Goal: Check status: Check status

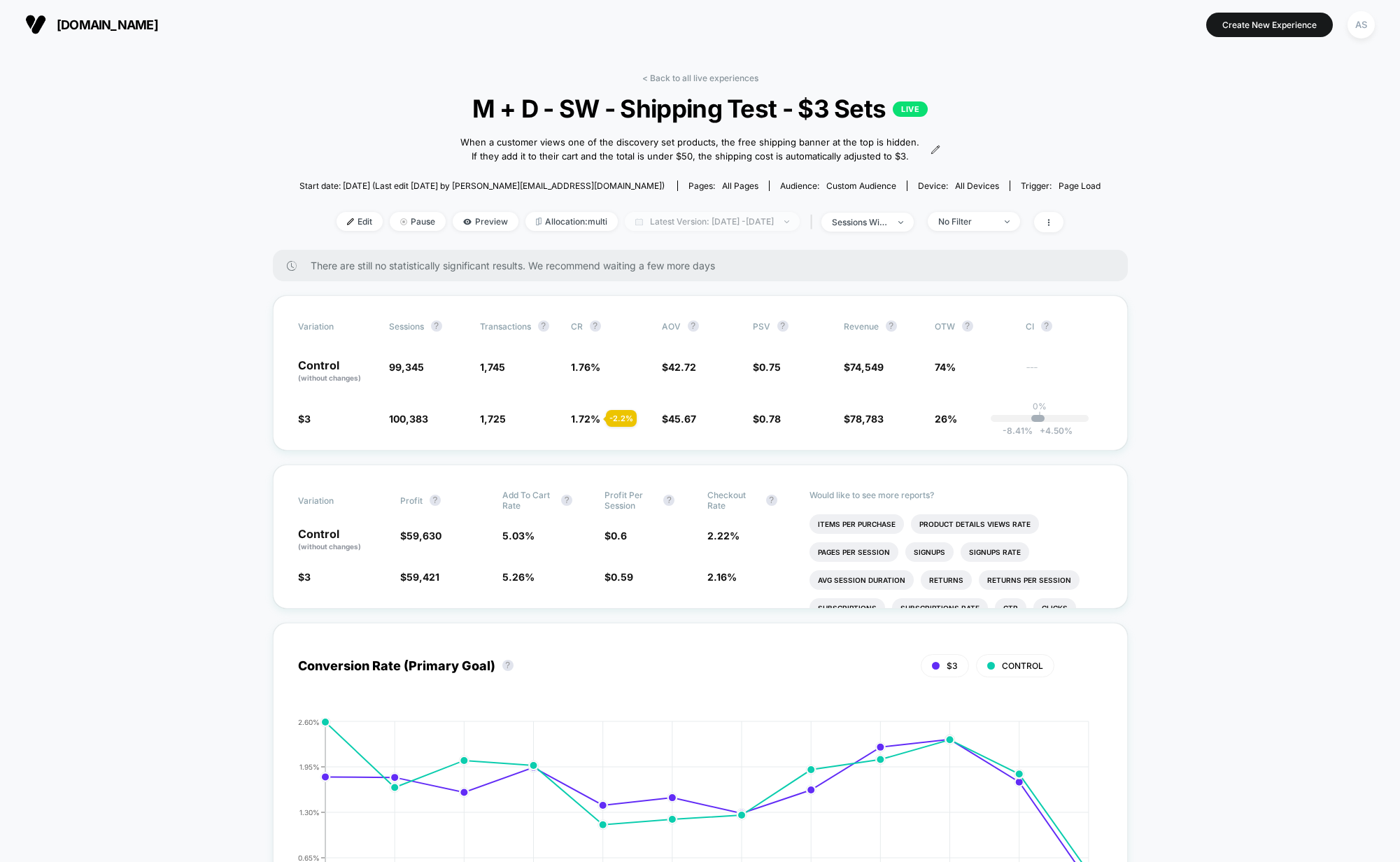
click at [656, 230] on span "Latest Version: Aug 6, 2025 - Aug 14, 2025" at bounding box center [712, 222] width 175 height 19
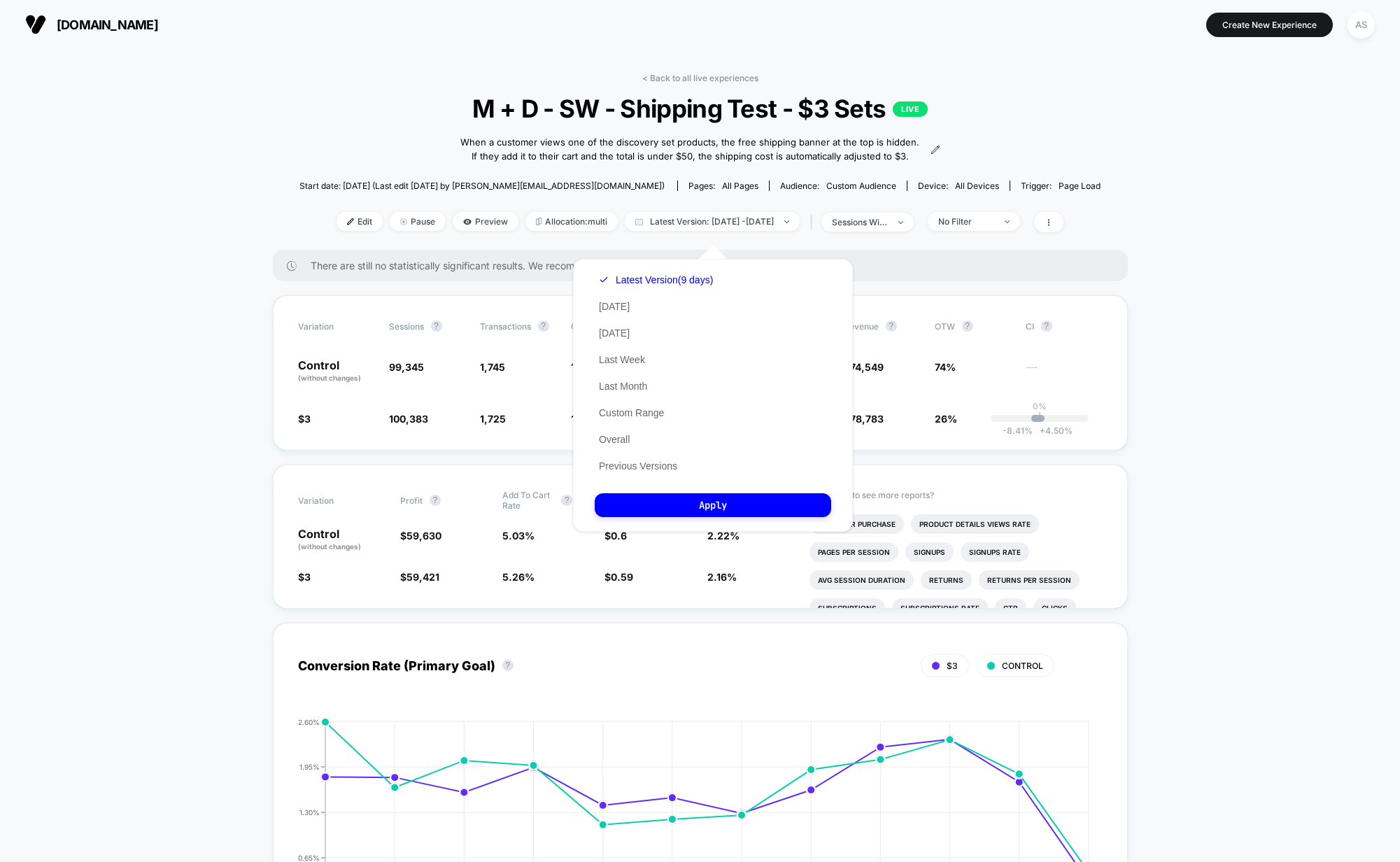
click at [642, 289] on div "Latest Version (9 days) Today Yesterday Last Week Last Month Custom Range Overa…" at bounding box center [655, 373] width 122 height 213
click at [642, 281] on button "Latest Version (9 days)" at bounding box center [655, 280] width 122 height 13
click at [631, 358] on button "Last Week" at bounding box center [622, 360] width 54 height 13
click at [730, 505] on button "Apply" at bounding box center [713, 505] width 237 height 24
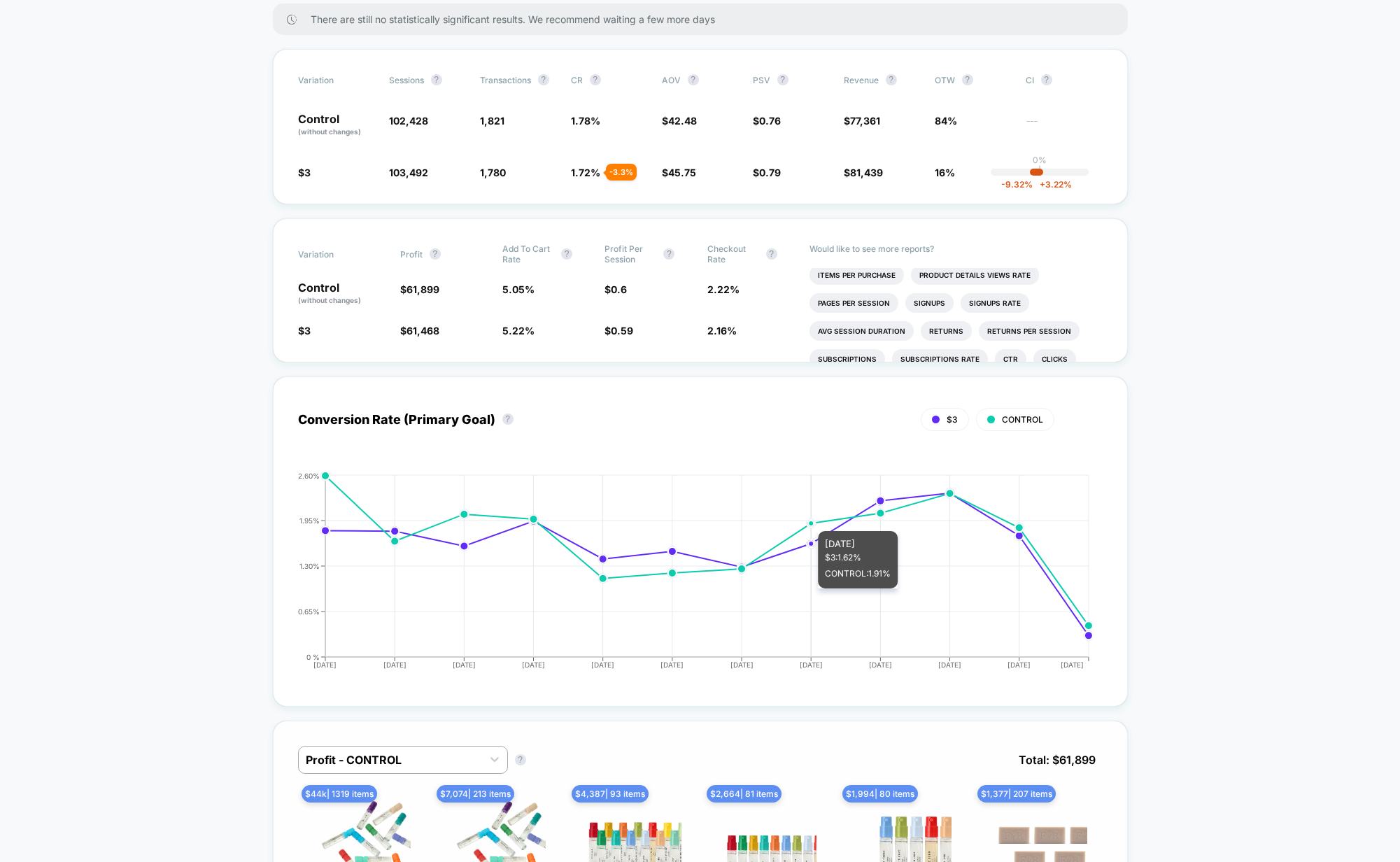
scroll to position [497, 0]
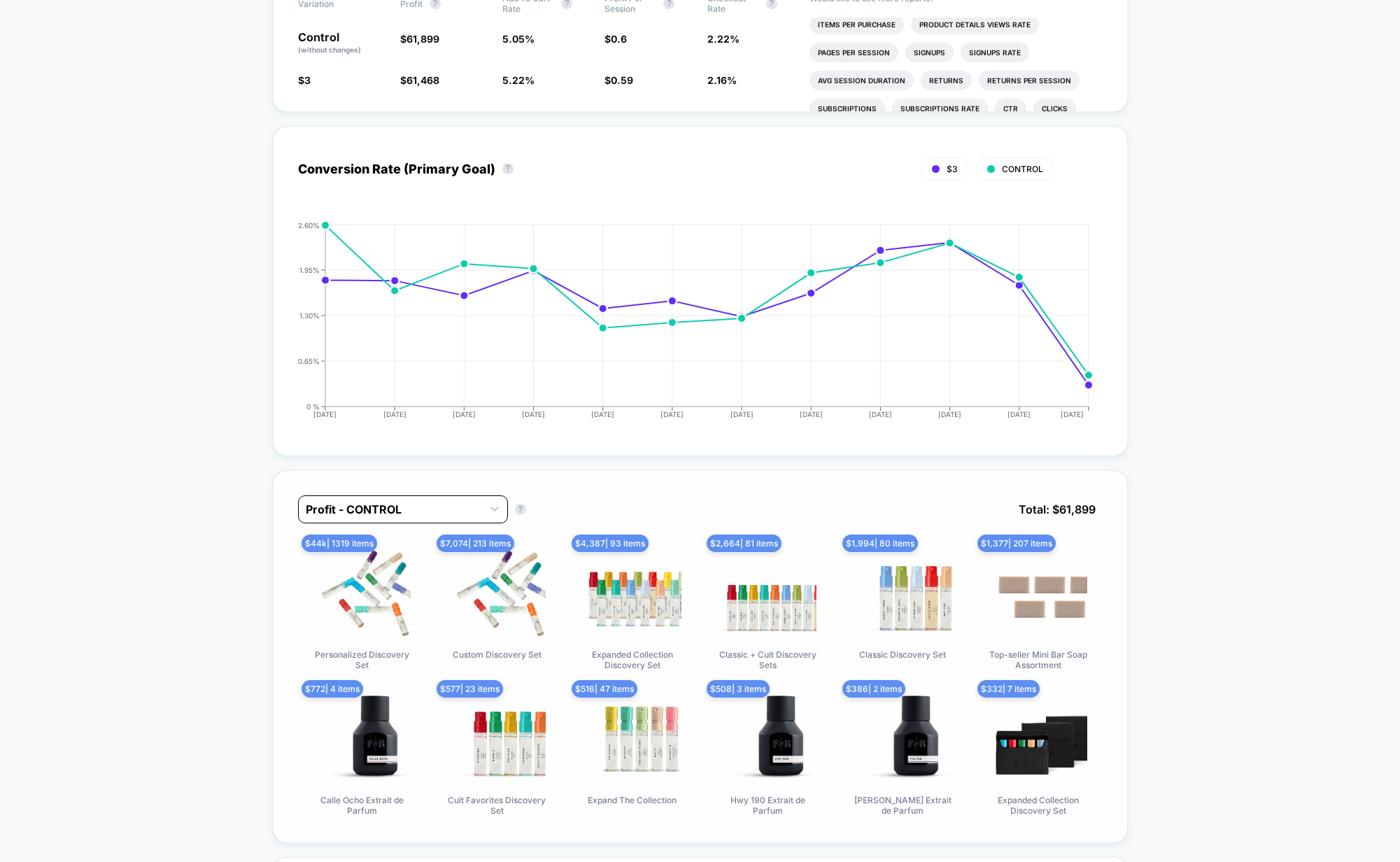
click at [442, 523] on div "Profit - CONTROL" at bounding box center [403, 509] width 210 height 28
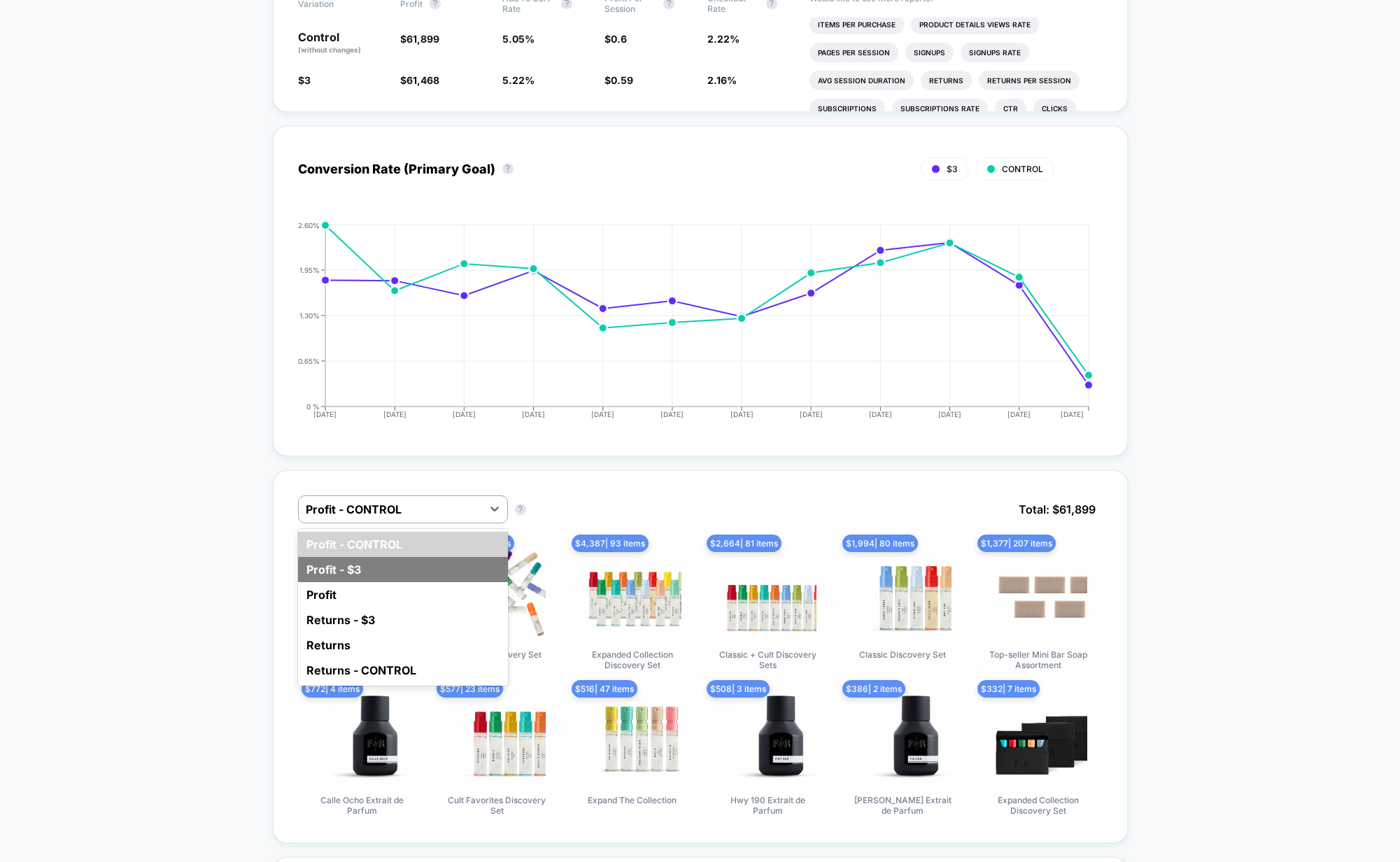
click at [379, 583] on div "Profit - $3" at bounding box center [403, 569] width 210 height 25
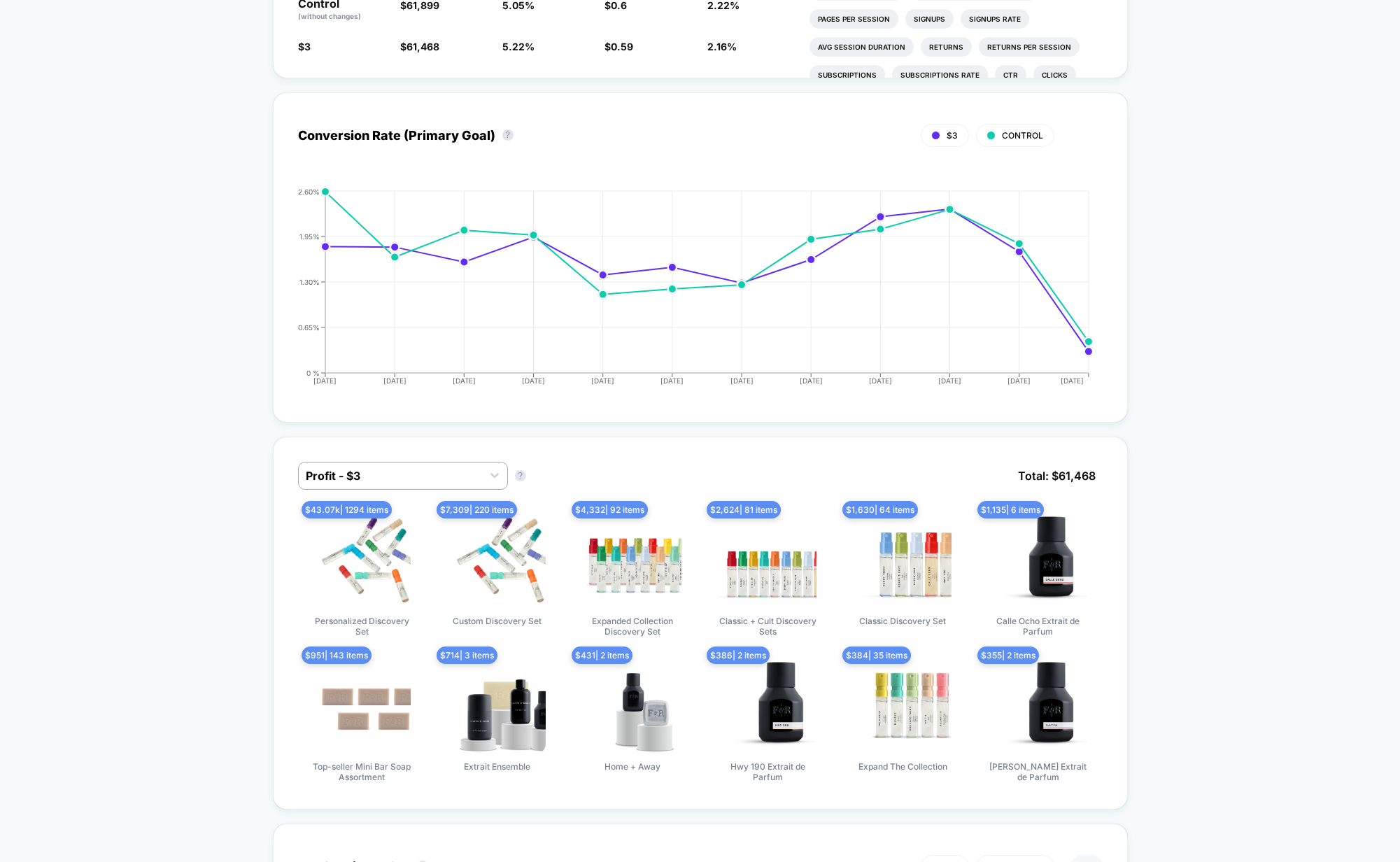
scroll to position [557, 0]
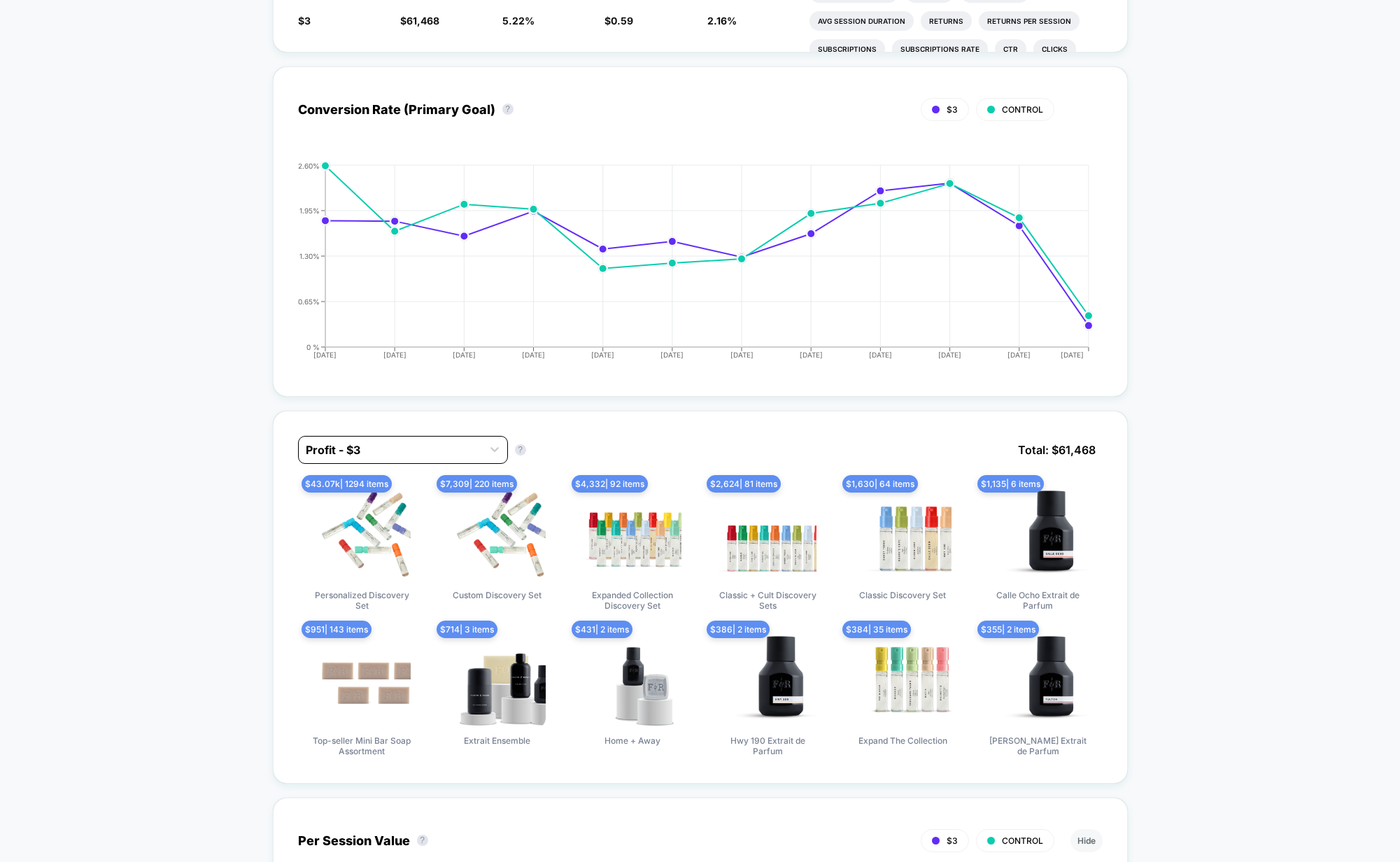
click at [381, 458] on div at bounding box center [390, 450] width 169 height 17
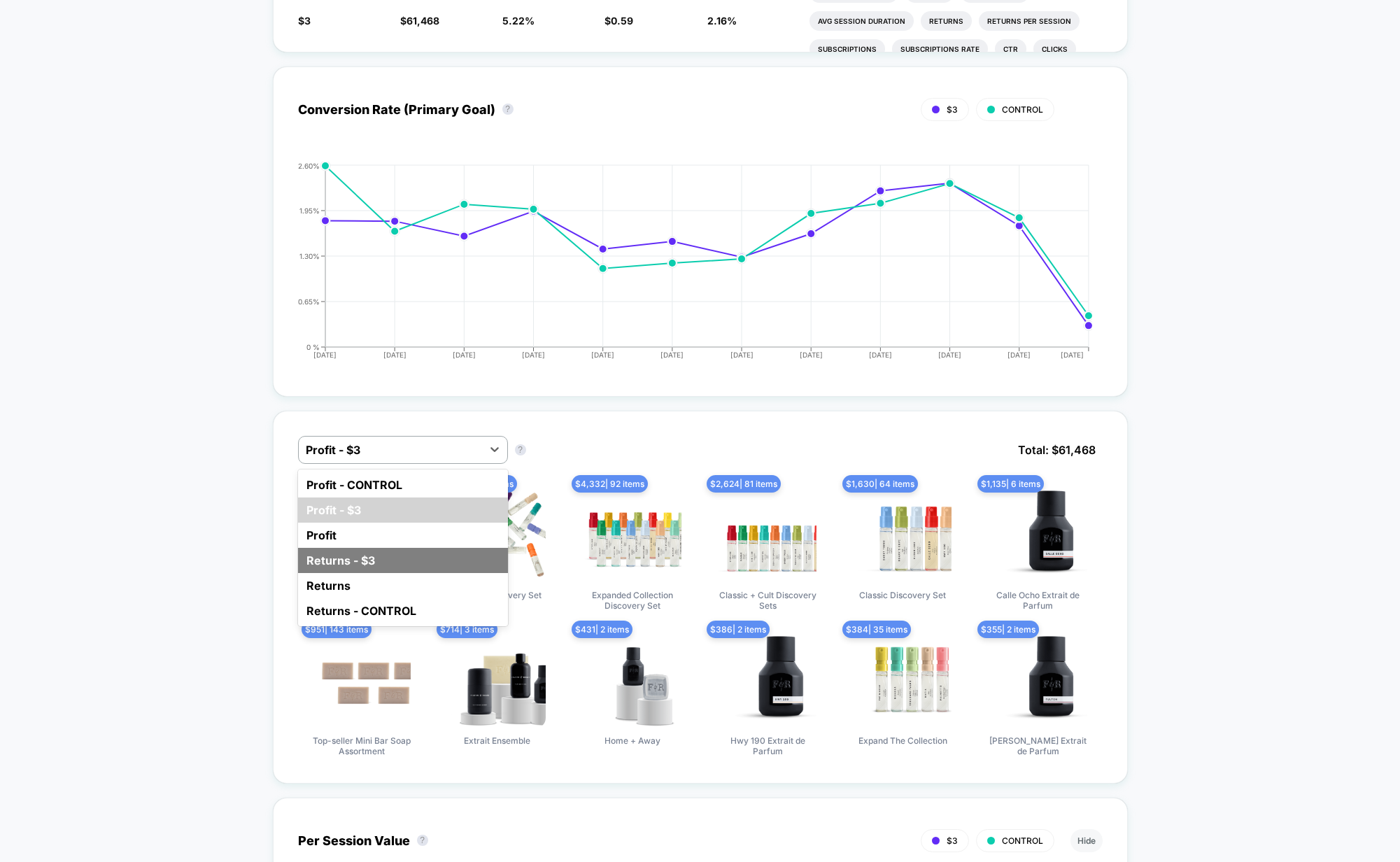
click at [365, 573] on div "Returns - $3" at bounding box center [403, 560] width 210 height 25
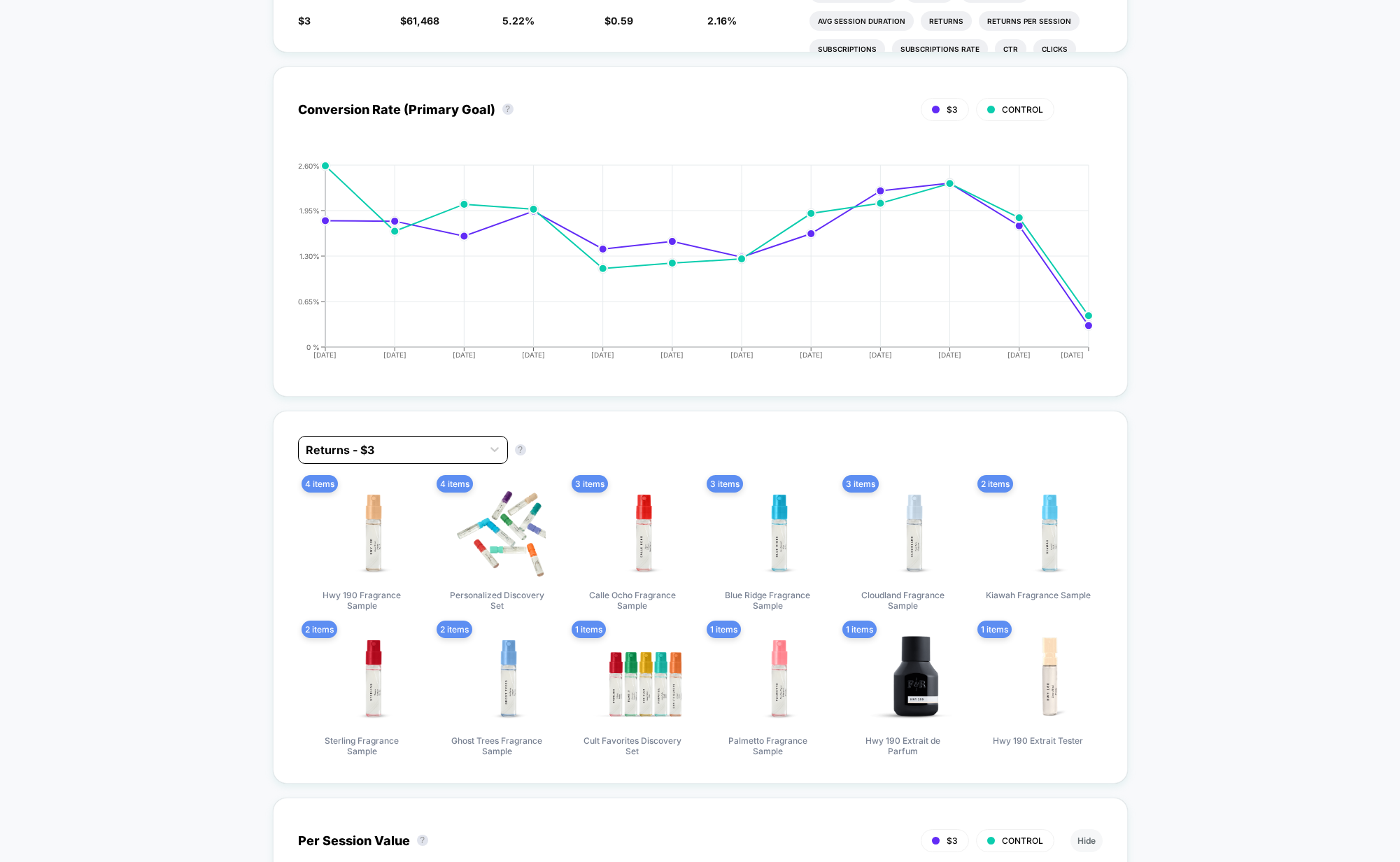
click at [400, 458] on div at bounding box center [390, 450] width 169 height 17
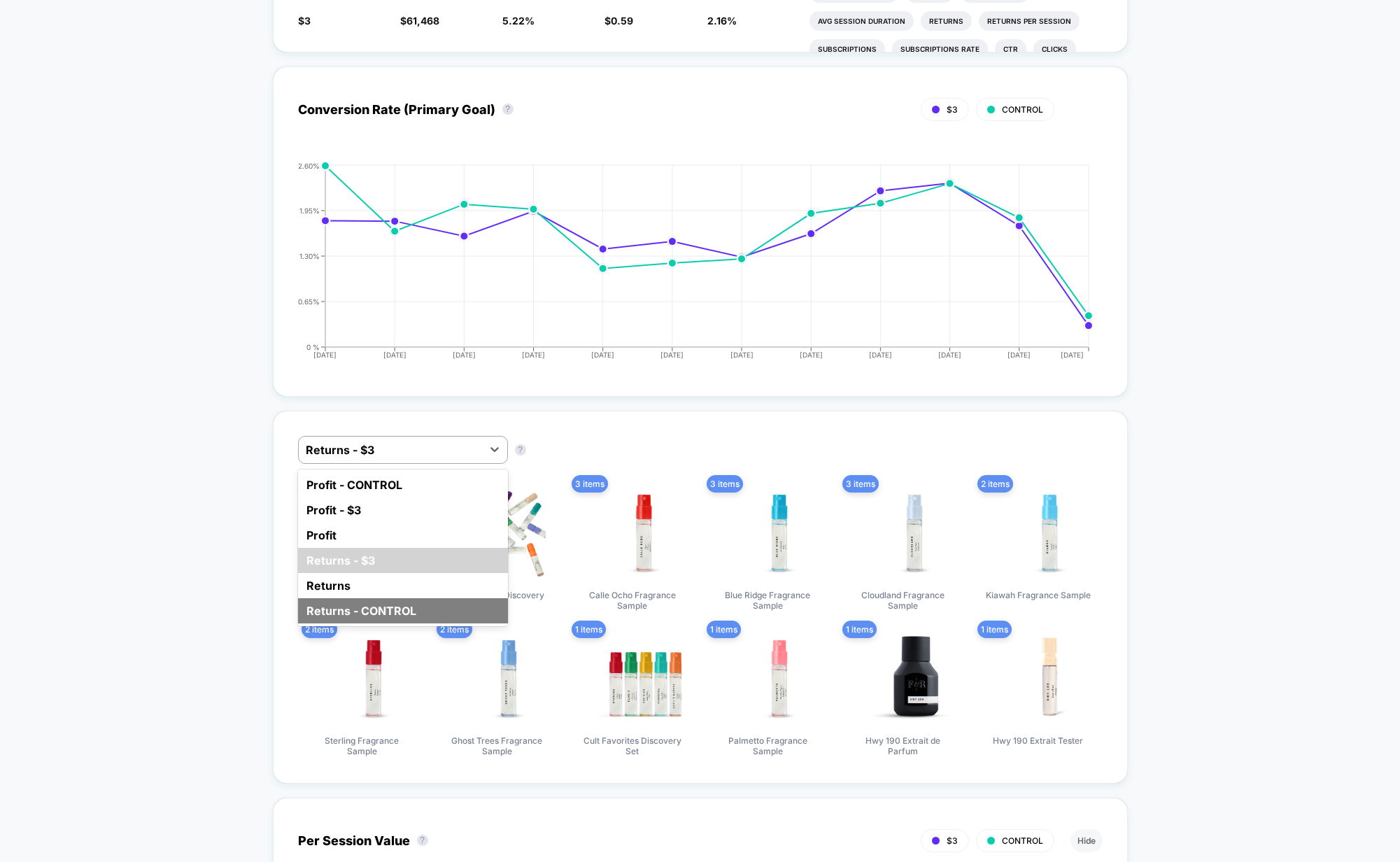
click at [361, 622] on div "Returns - CONTROL" at bounding box center [403, 610] width 210 height 25
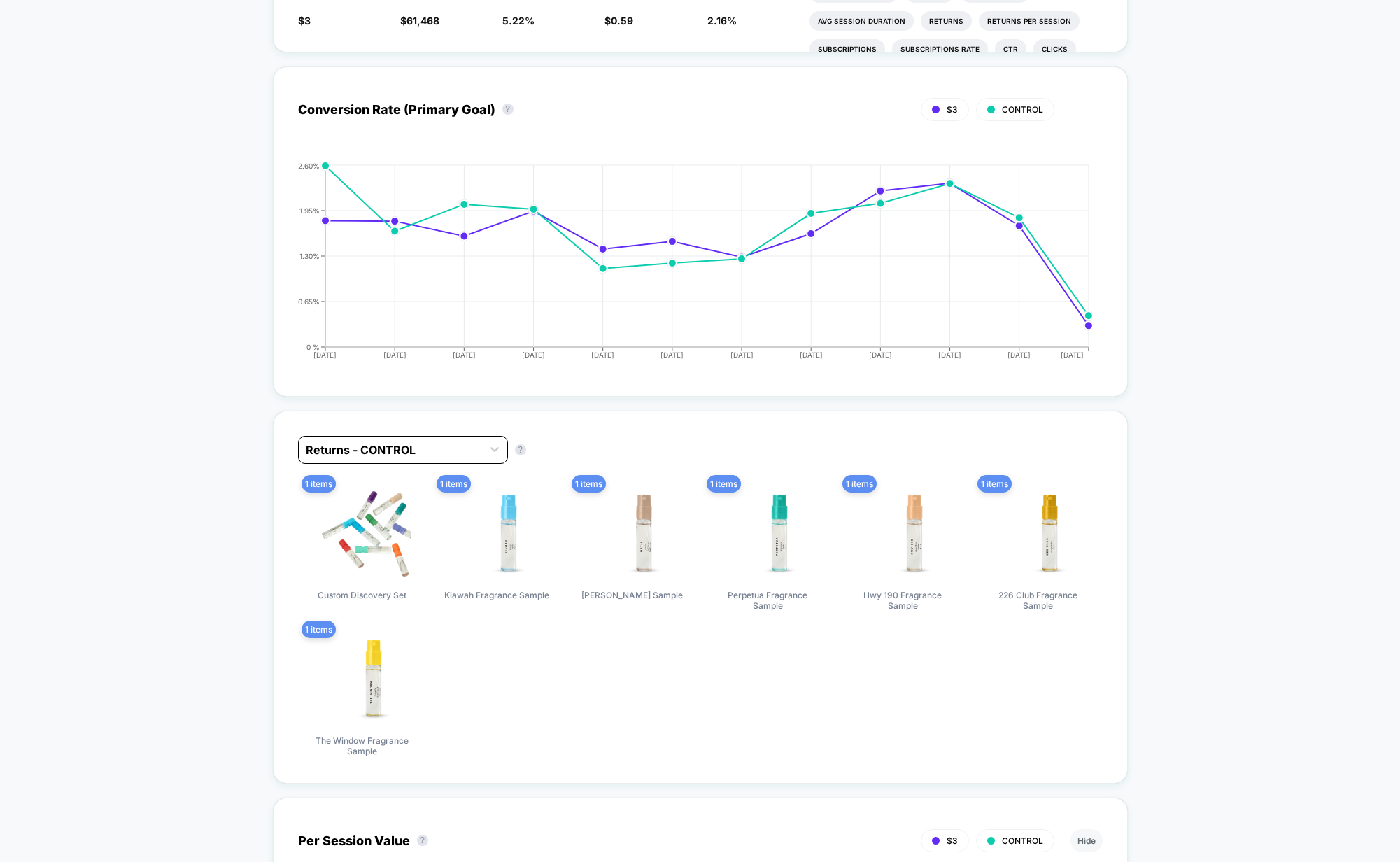
click at [402, 458] on div at bounding box center [390, 450] width 169 height 17
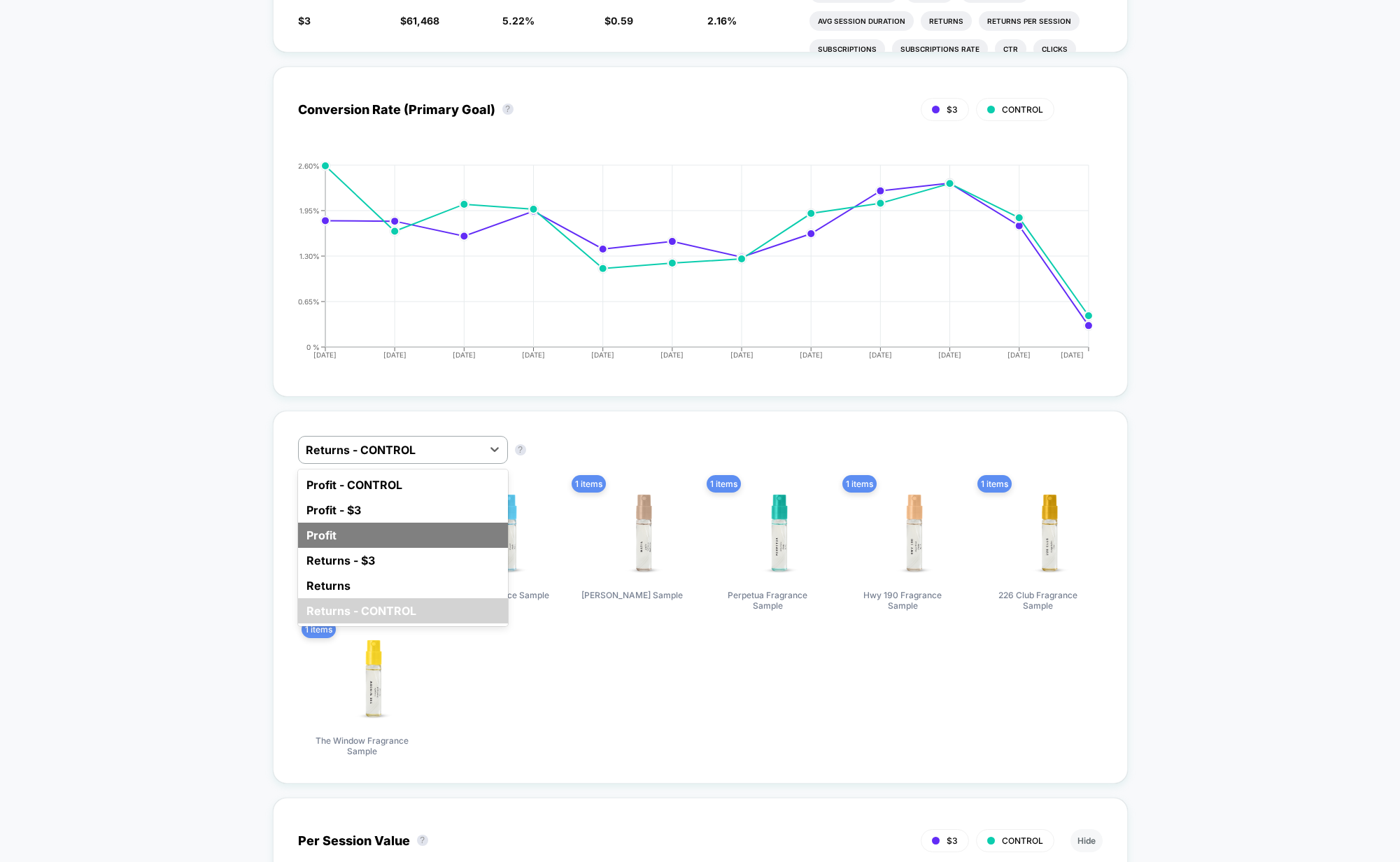
click at [370, 548] on div "Profit" at bounding box center [403, 535] width 210 height 25
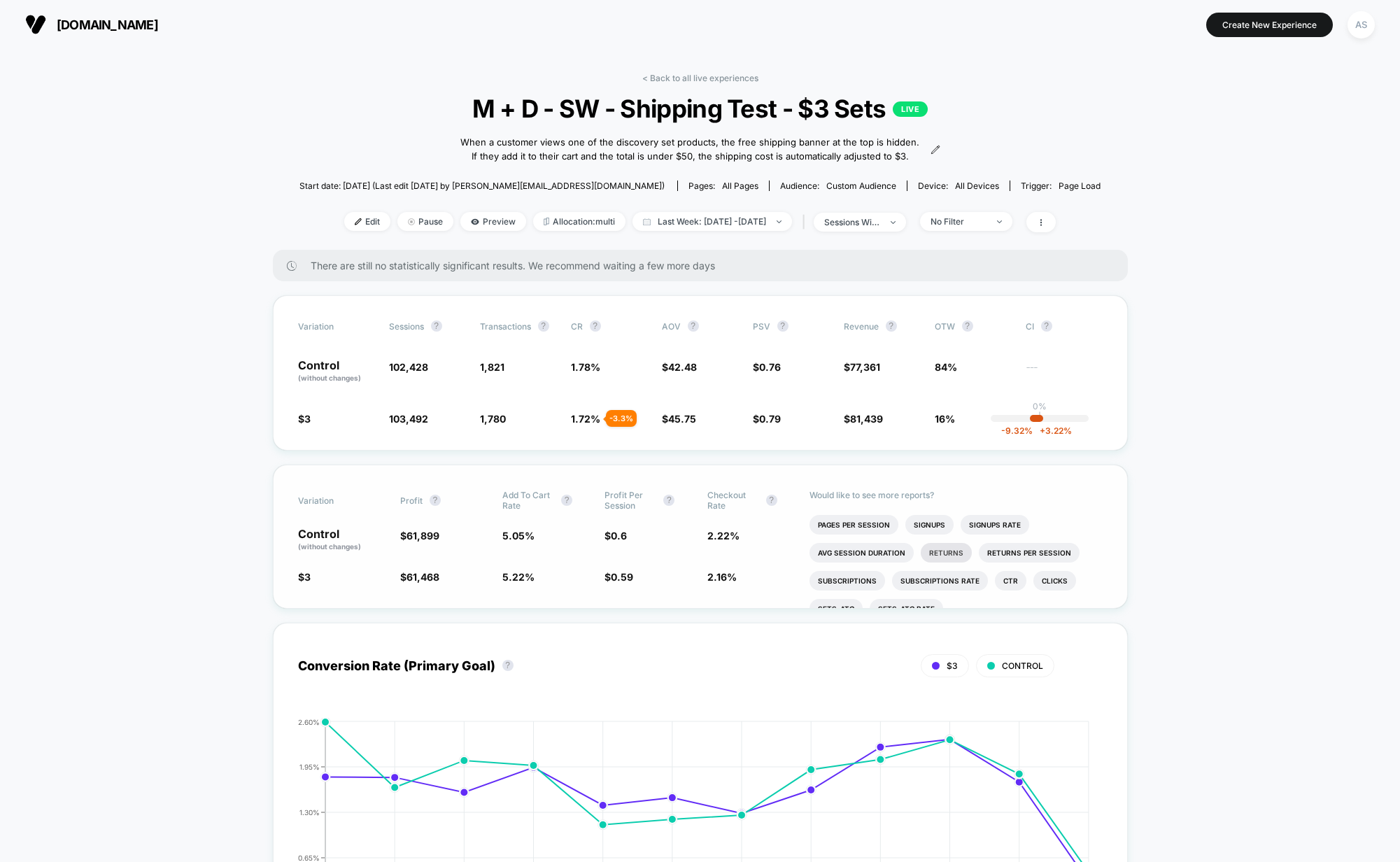
scroll to position [0, 0]
click at [647, 231] on span "Last Week: Aug 6, 2025 - Aug 17, 2025" at bounding box center [712, 222] width 159 height 19
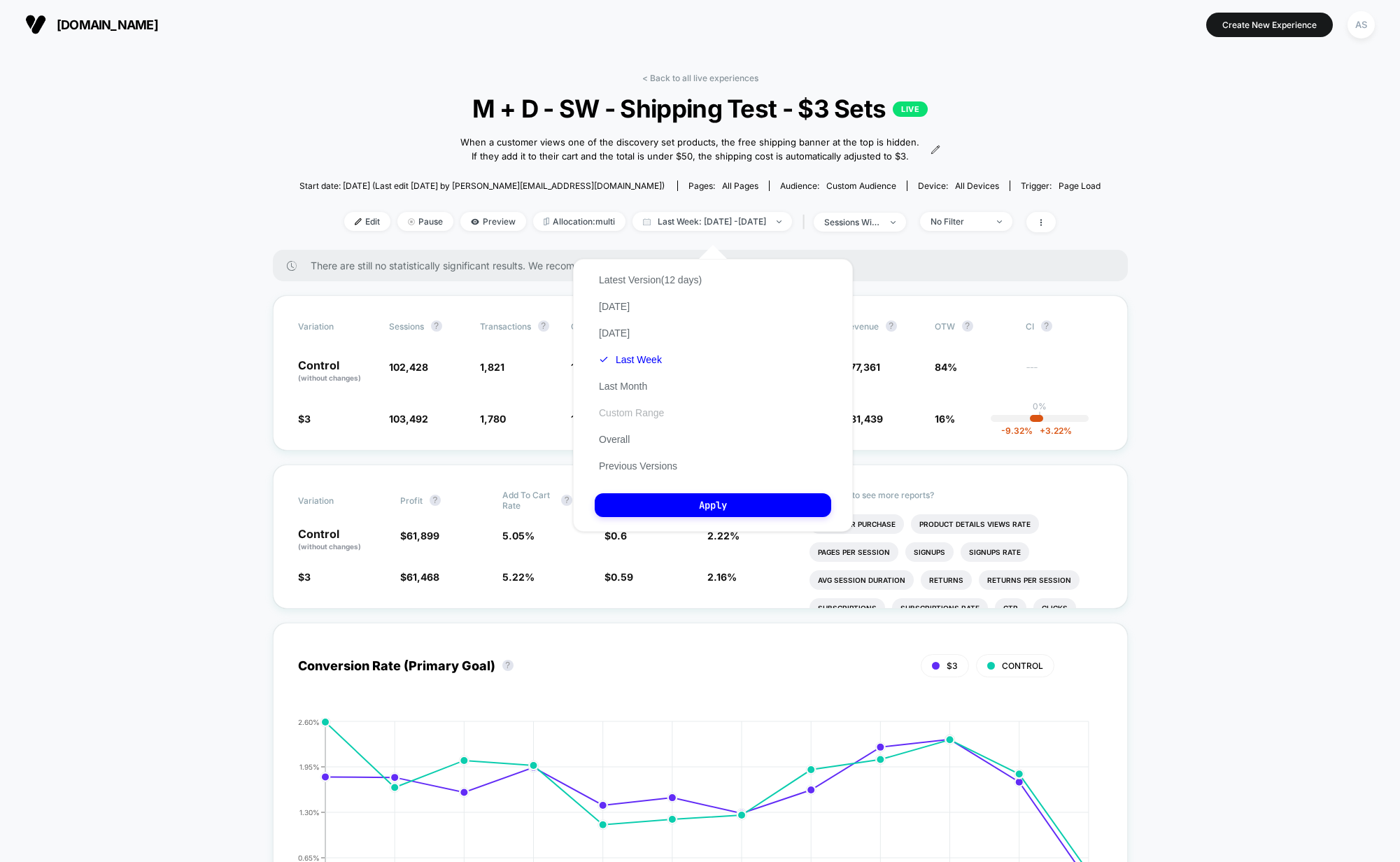
click at [640, 412] on button "Custom Range" at bounding box center [631, 413] width 74 height 13
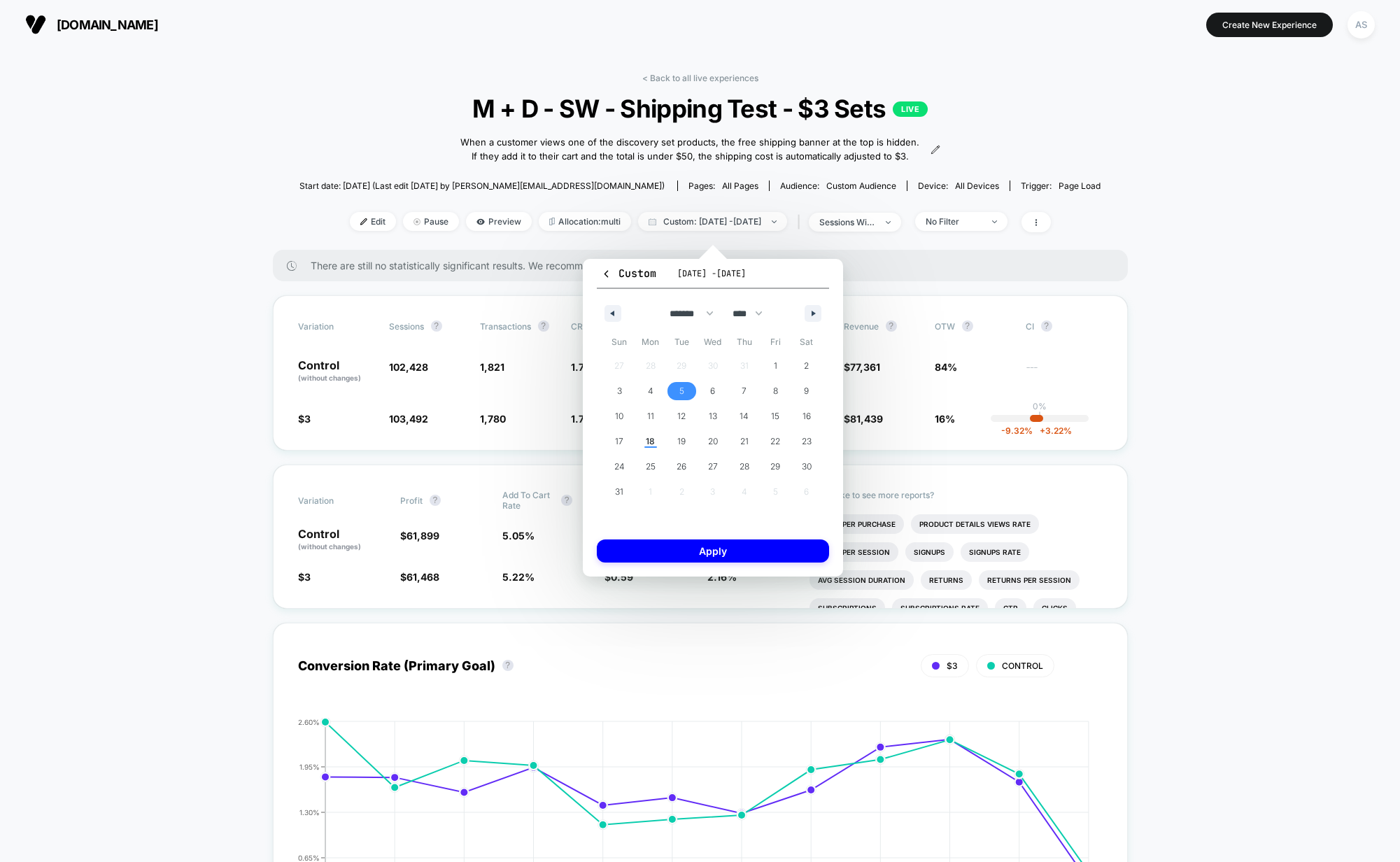
click at [678, 394] on span "5" at bounding box center [682, 391] width 31 height 18
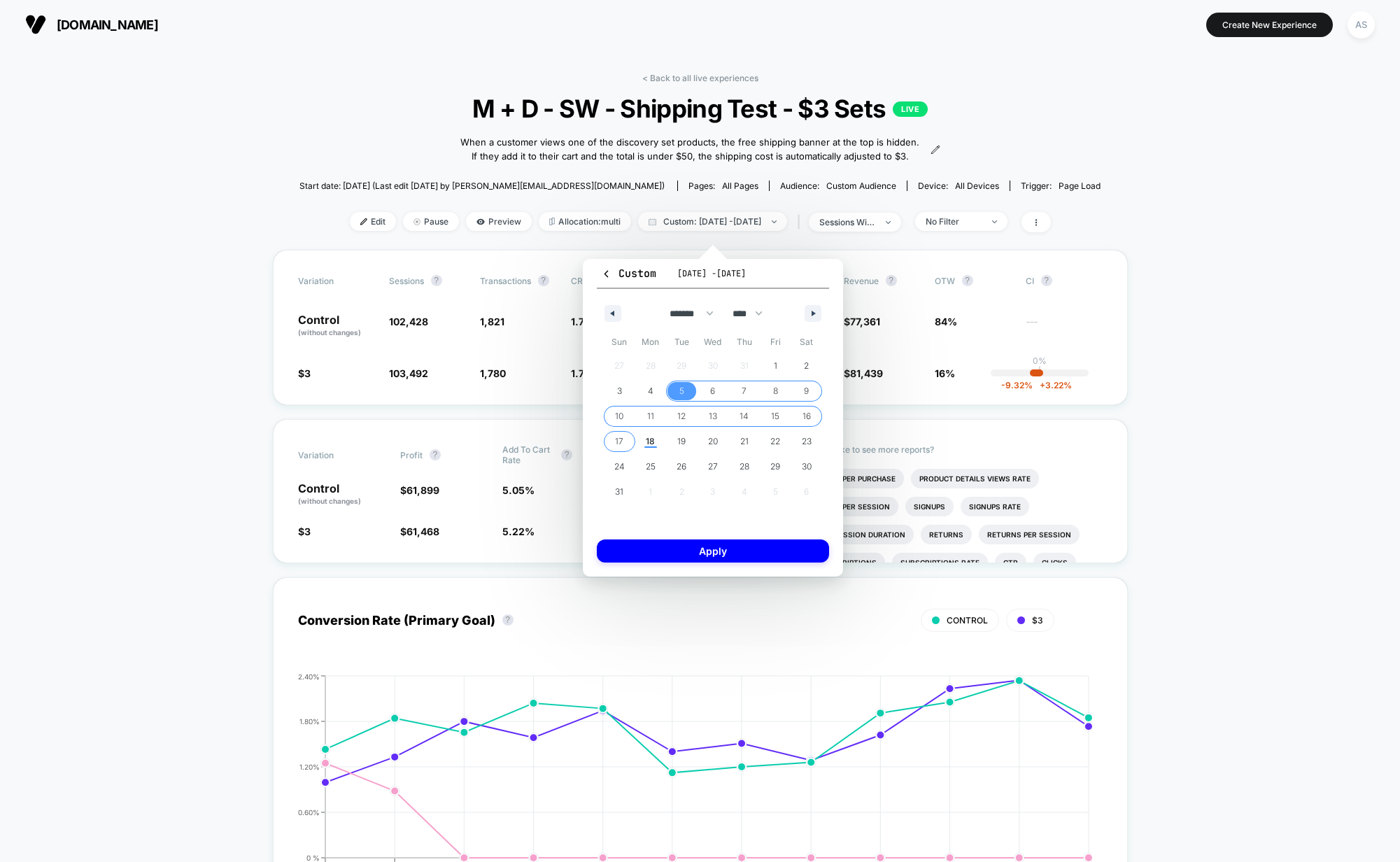
click at [624, 444] on span "17" at bounding box center [620, 441] width 31 height 18
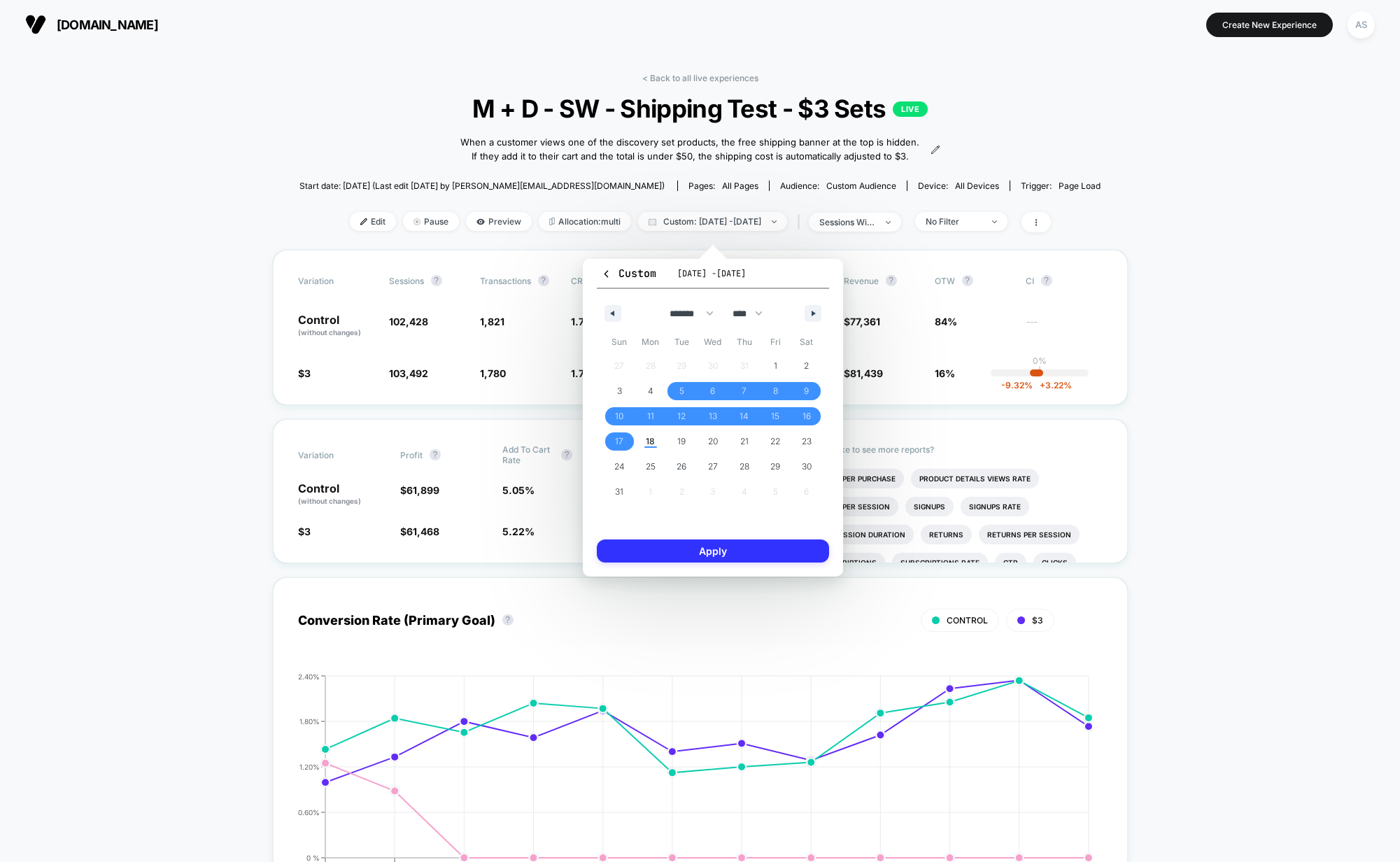
click at [636, 545] on button "Apply" at bounding box center [713, 551] width 232 height 23
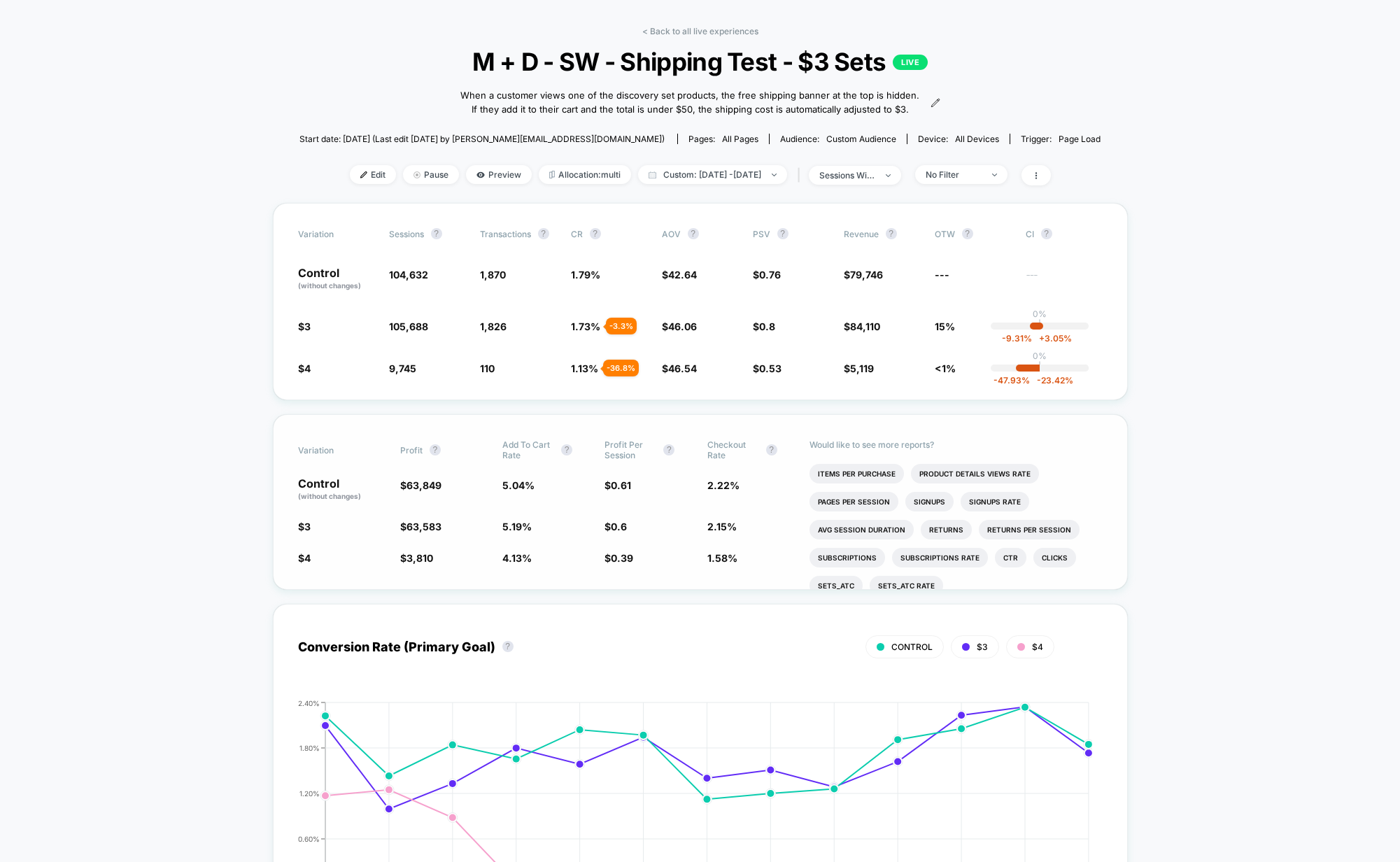
scroll to position [46, 0]
click at [709, 185] on span "Custom: Aug 5, 2025 - Aug 17, 2025" at bounding box center [713, 175] width 149 height 19
